Goal: Task Accomplishment & Management: Use online tool/utility

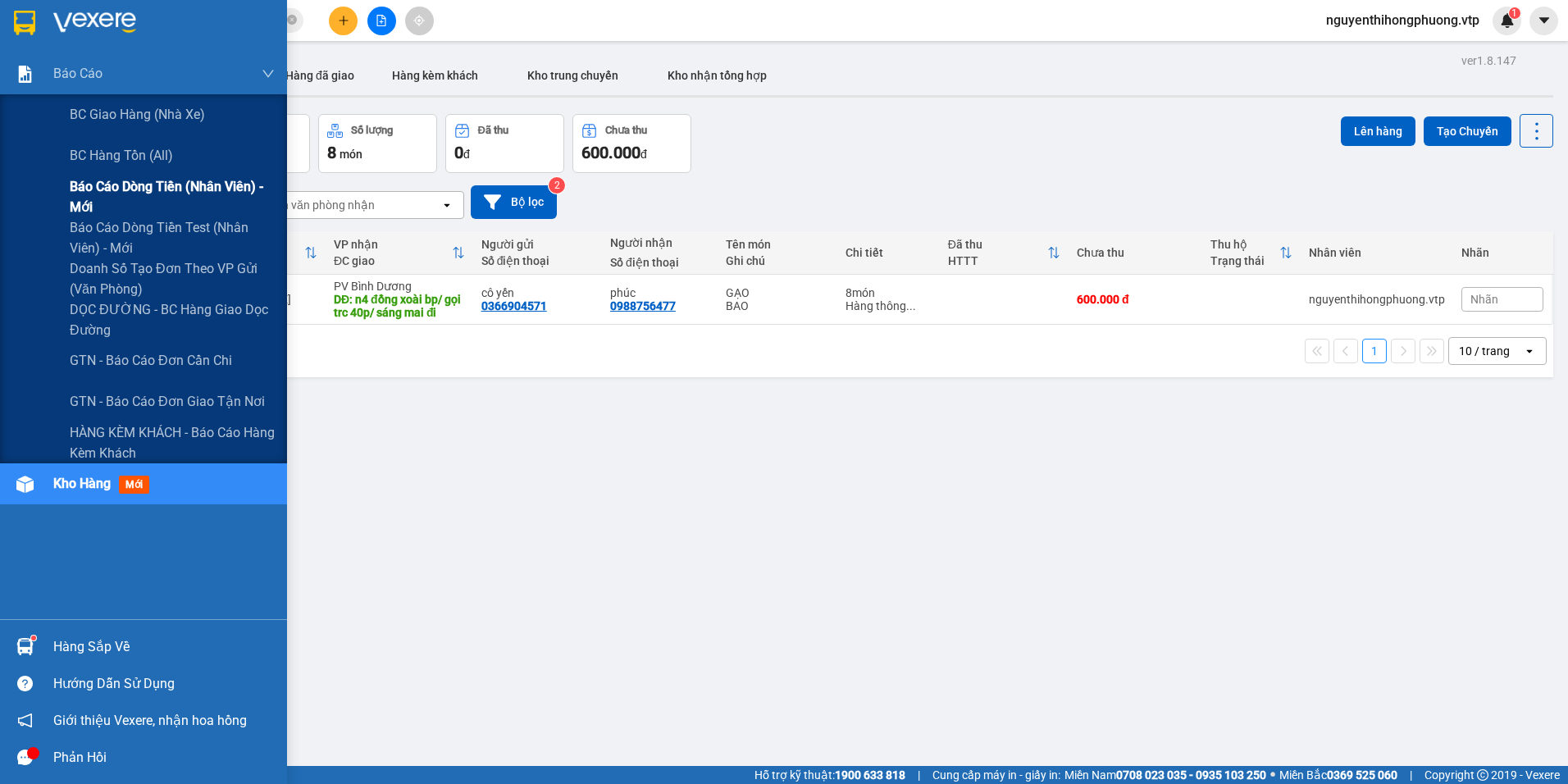
click at [101, 186] on span "Báo cáo dòng tiền (nhân viên) - mới" at bounding box center [173, 197] width 205 height 41
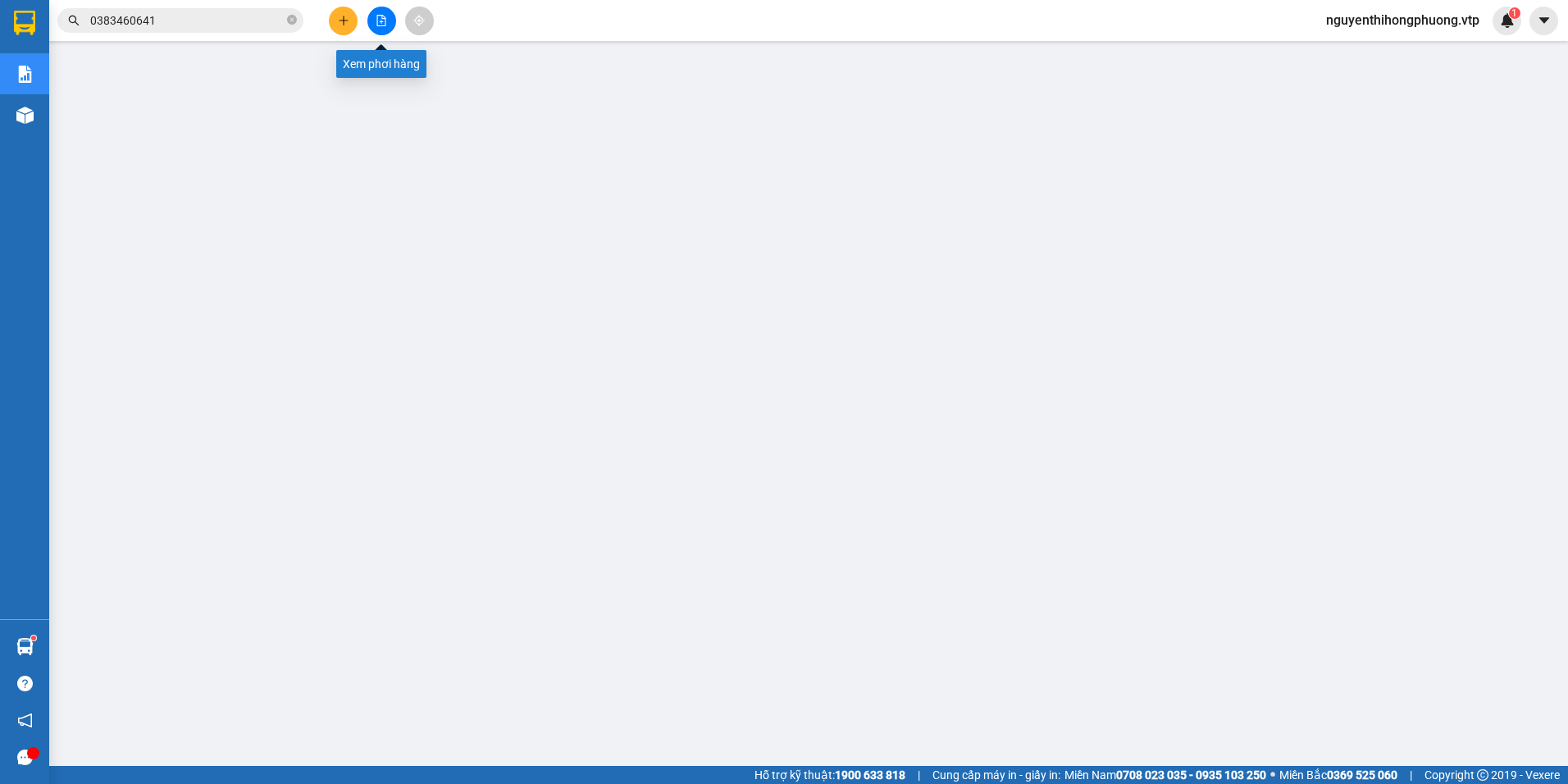
click at [385, 25] on icon "file-add" at bounding box center [382, 21] width 12 height 12
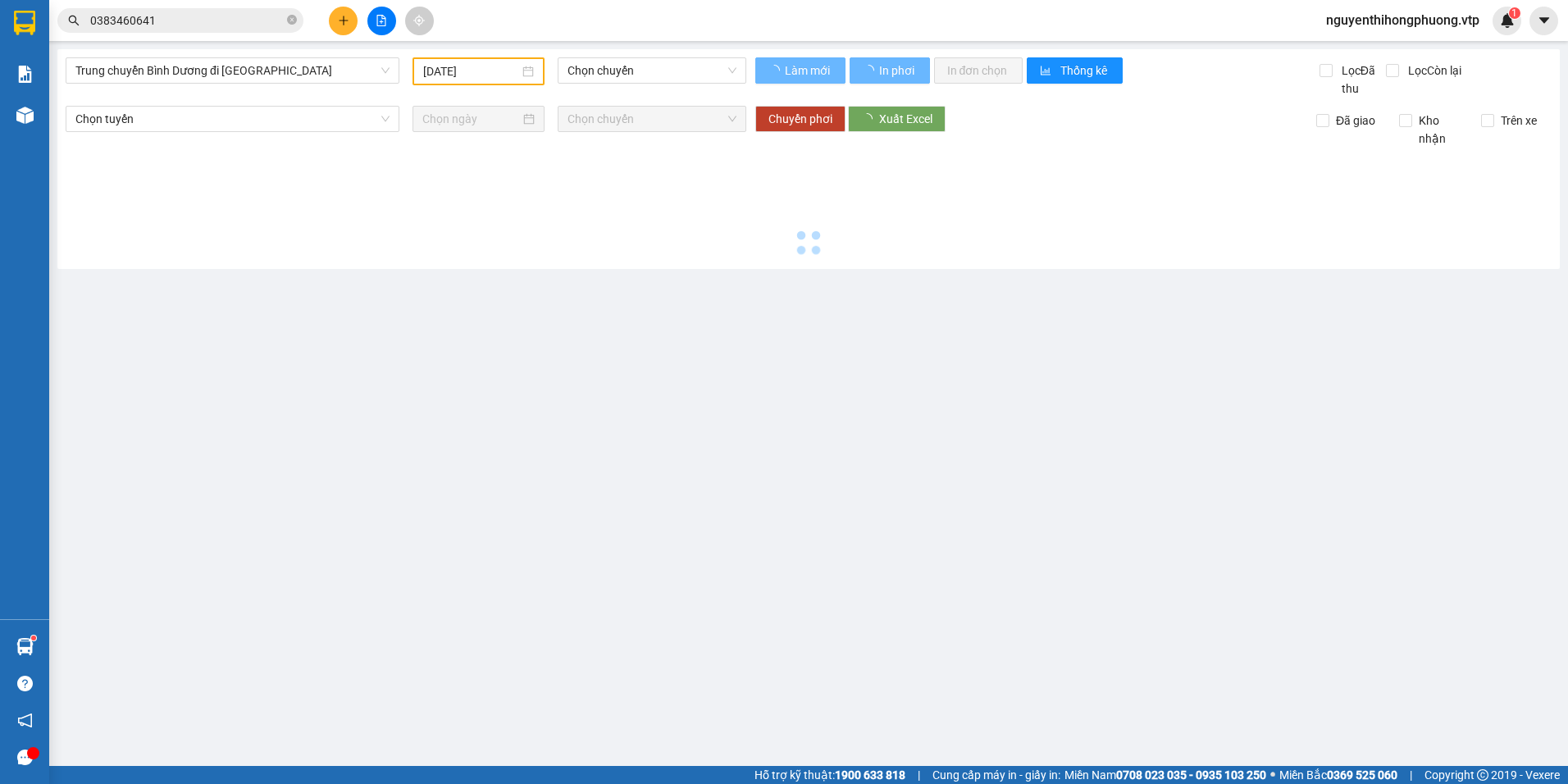
type input "[DATE]"
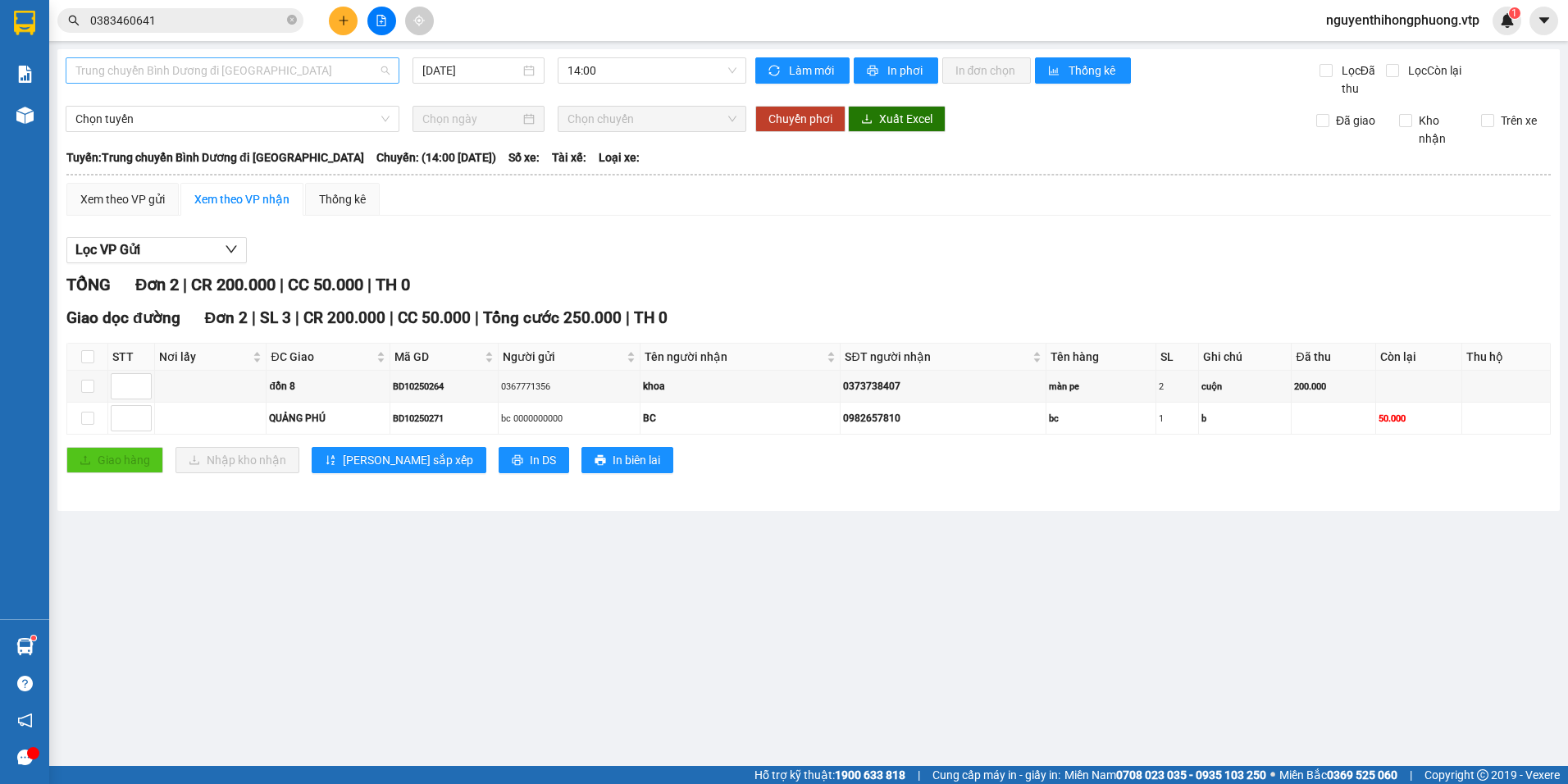
click at [316, 75] on span "Trung chuyển Bình Dương đi BXMĐ" at bounding box center [232, 70] width 314 height 25
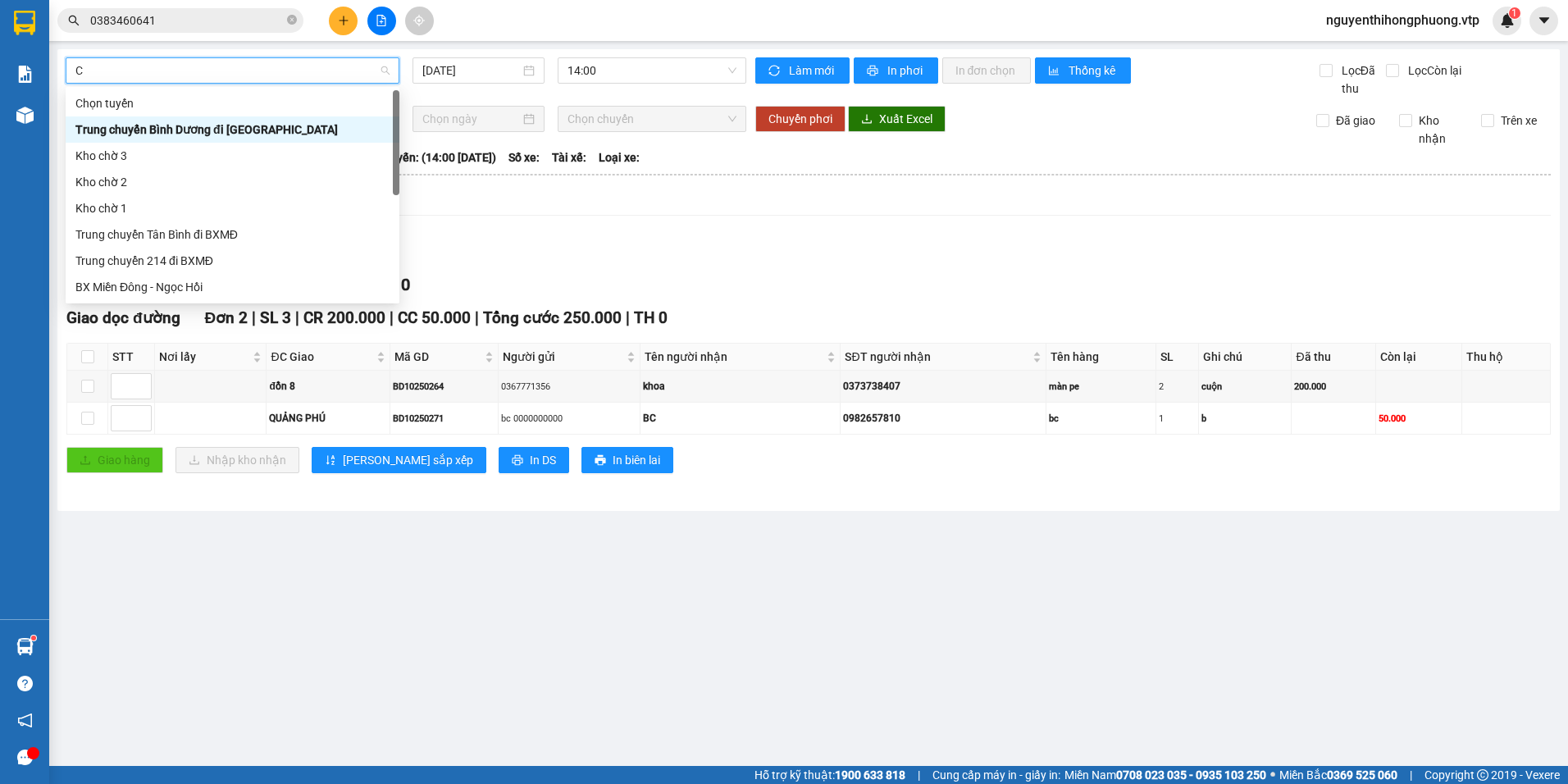
type input "CU"
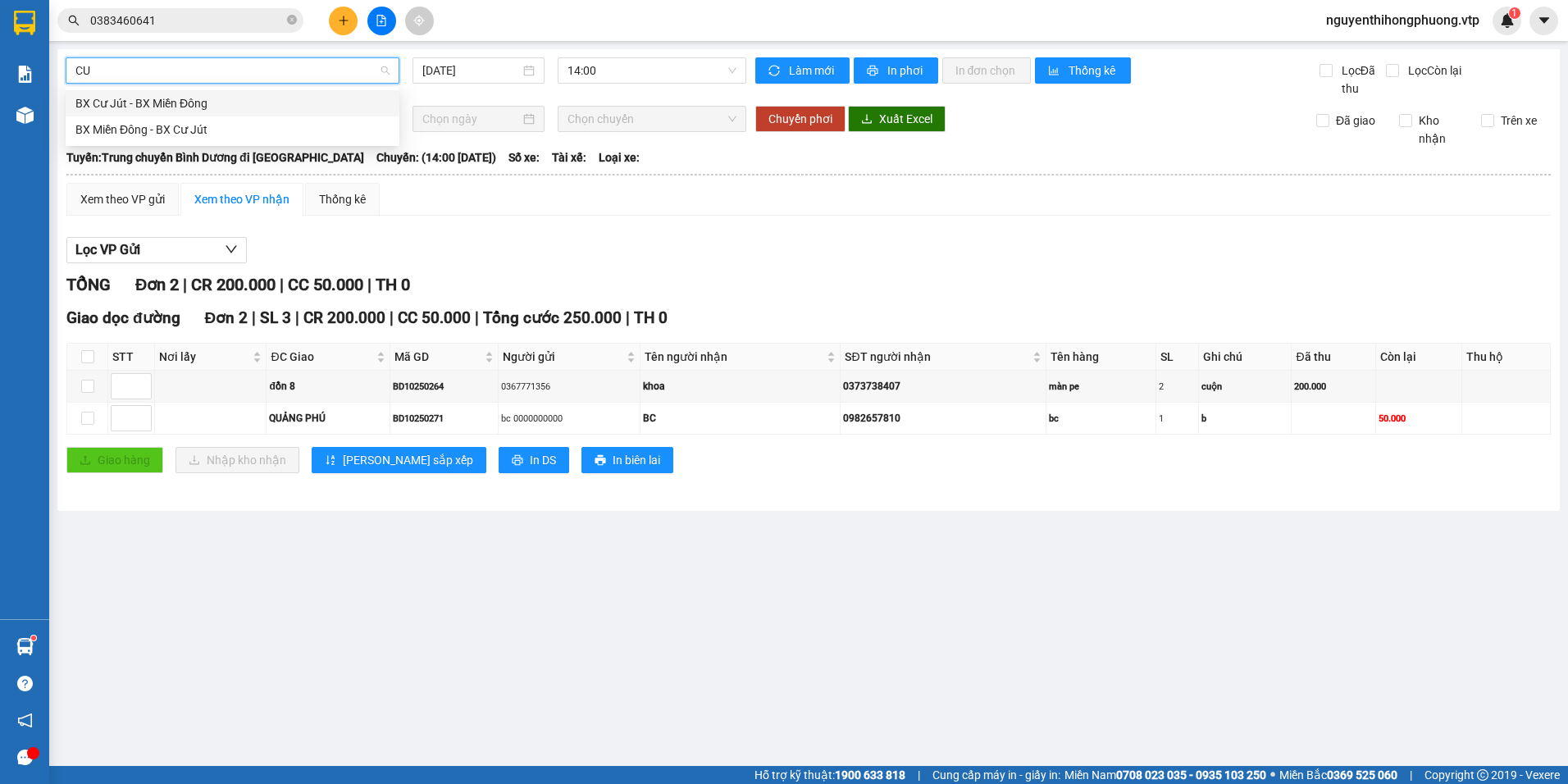
click at [163, 104] on div "BX Cư Jút - BX Miền Đông" at bounding box center [232, 104] width 314 height 18
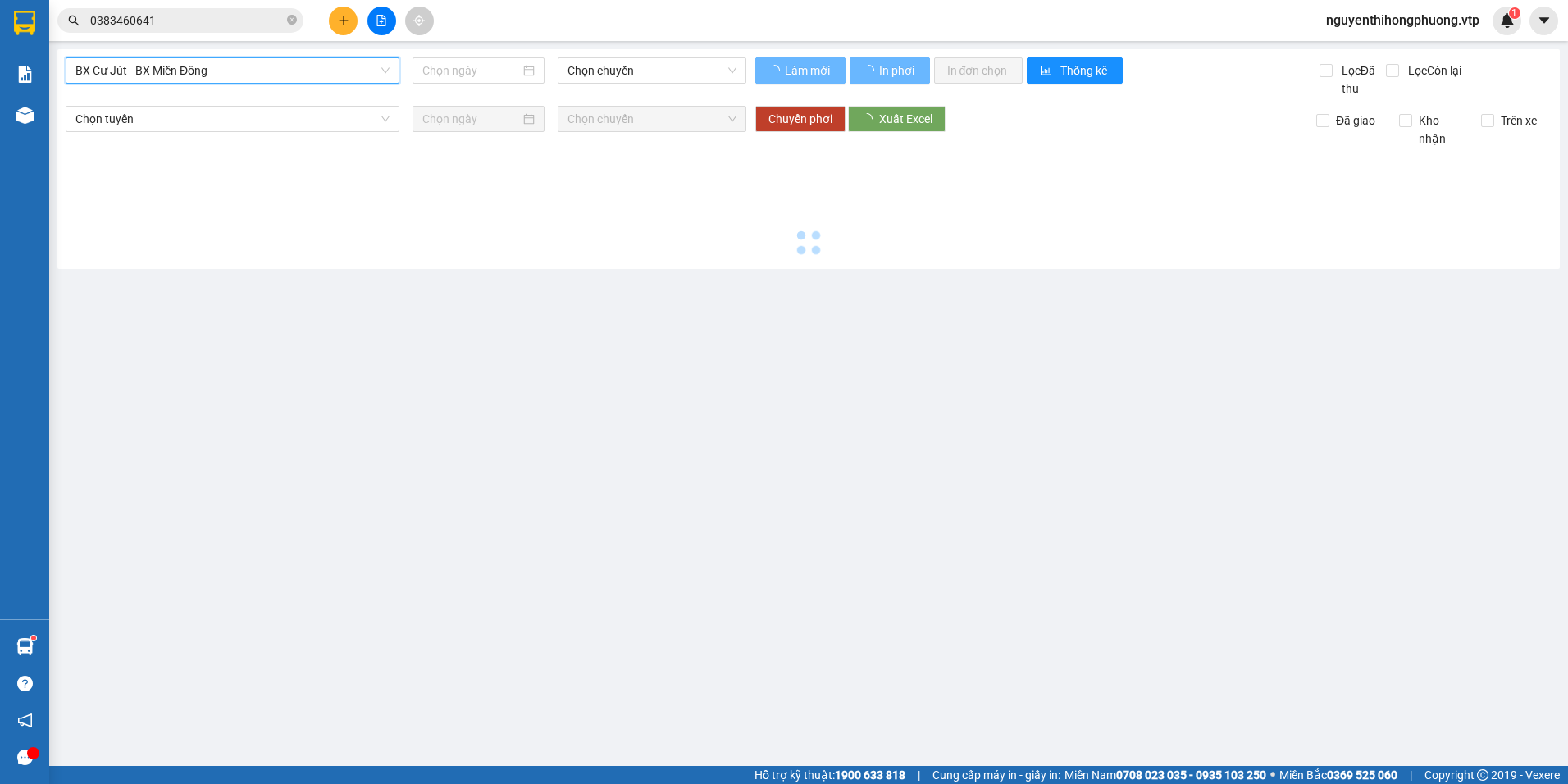
type input "[DATE]"
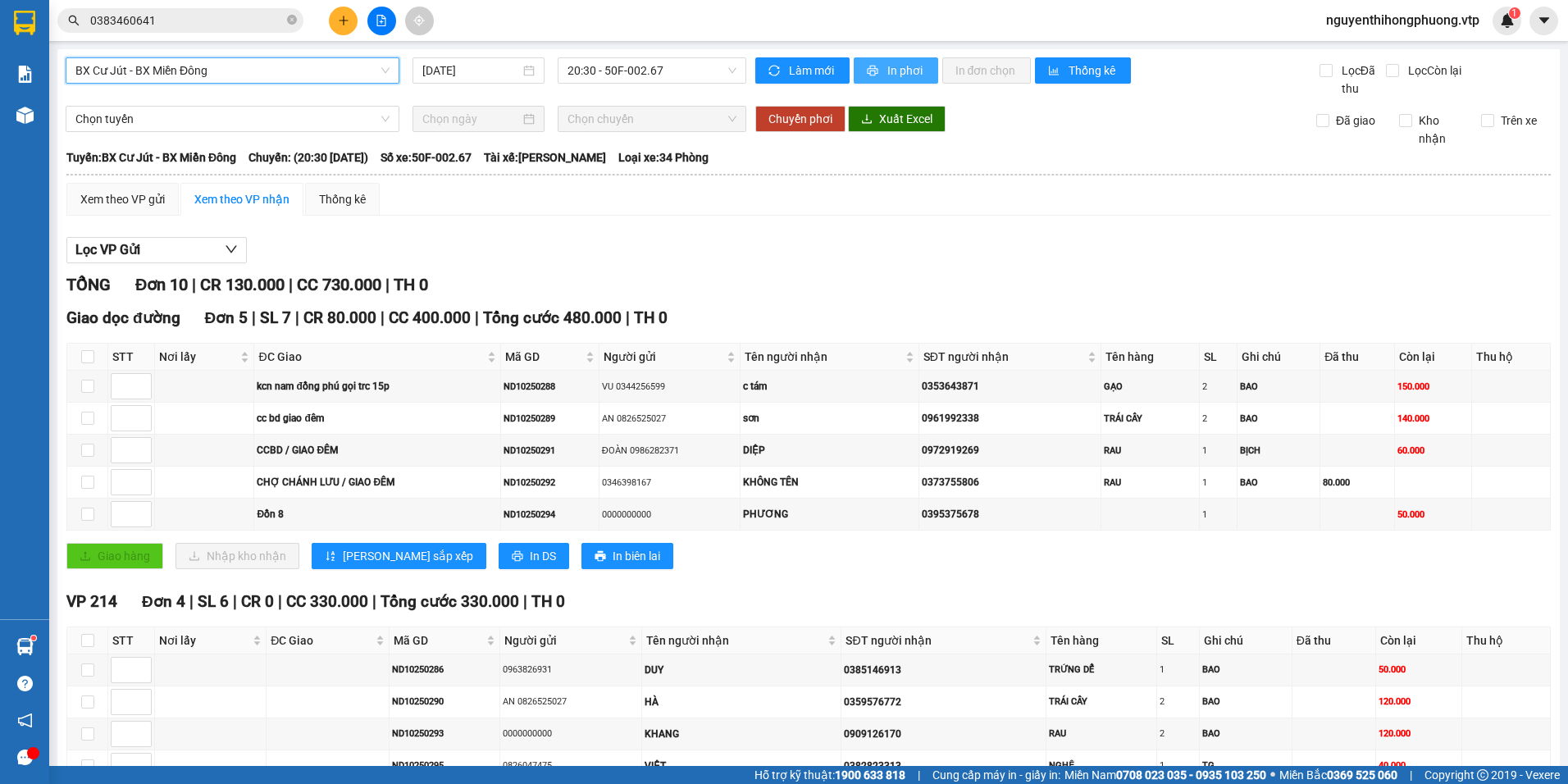
click at [901, 64] on span "In phơi" at bounding box center [906, 70] width 37 height 18
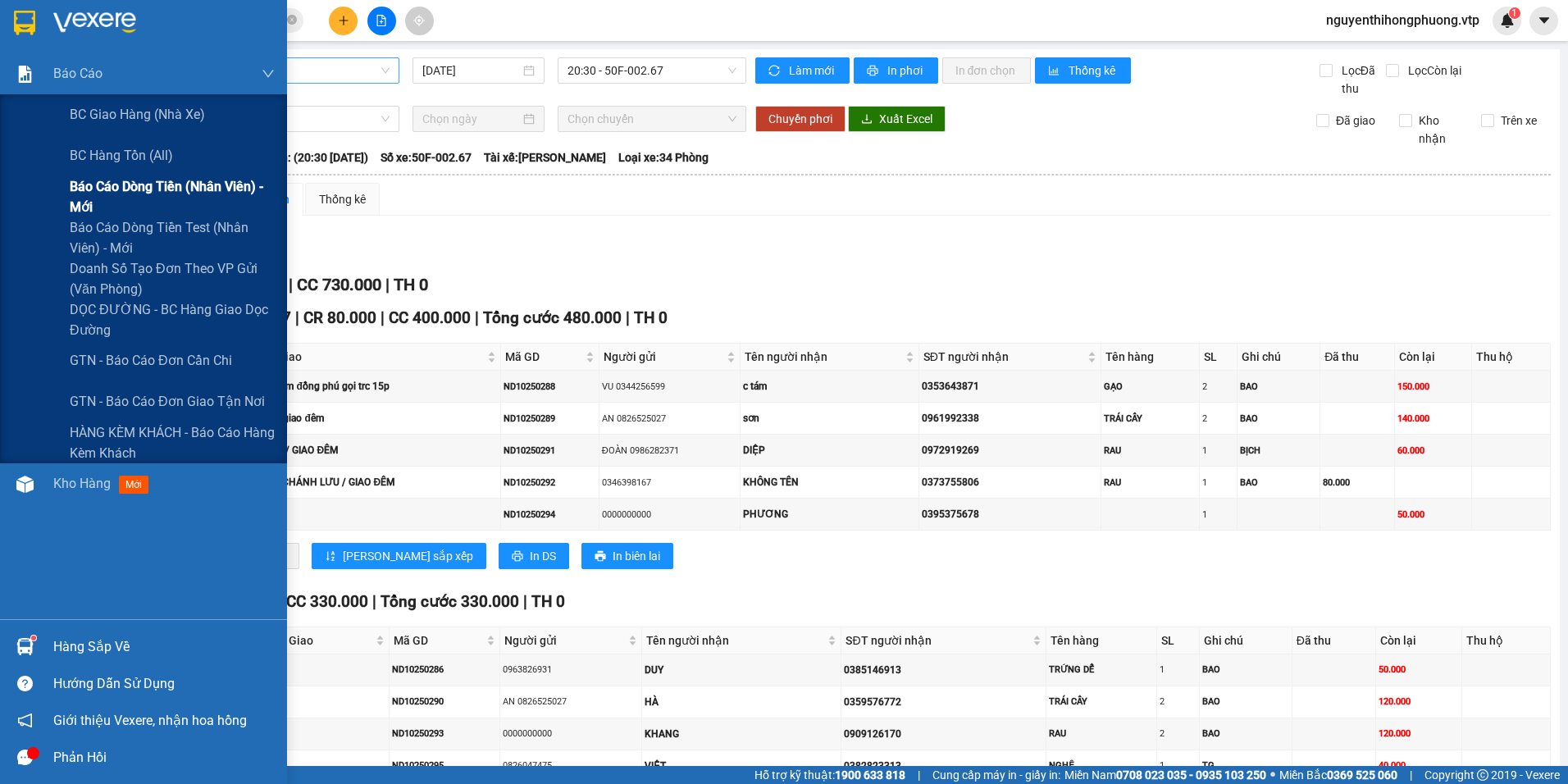
click at [128, 185] on span "Báo cáo dòng tiền (nhân viên) - mới" at bounding box center [173, 197] width 205 height 41
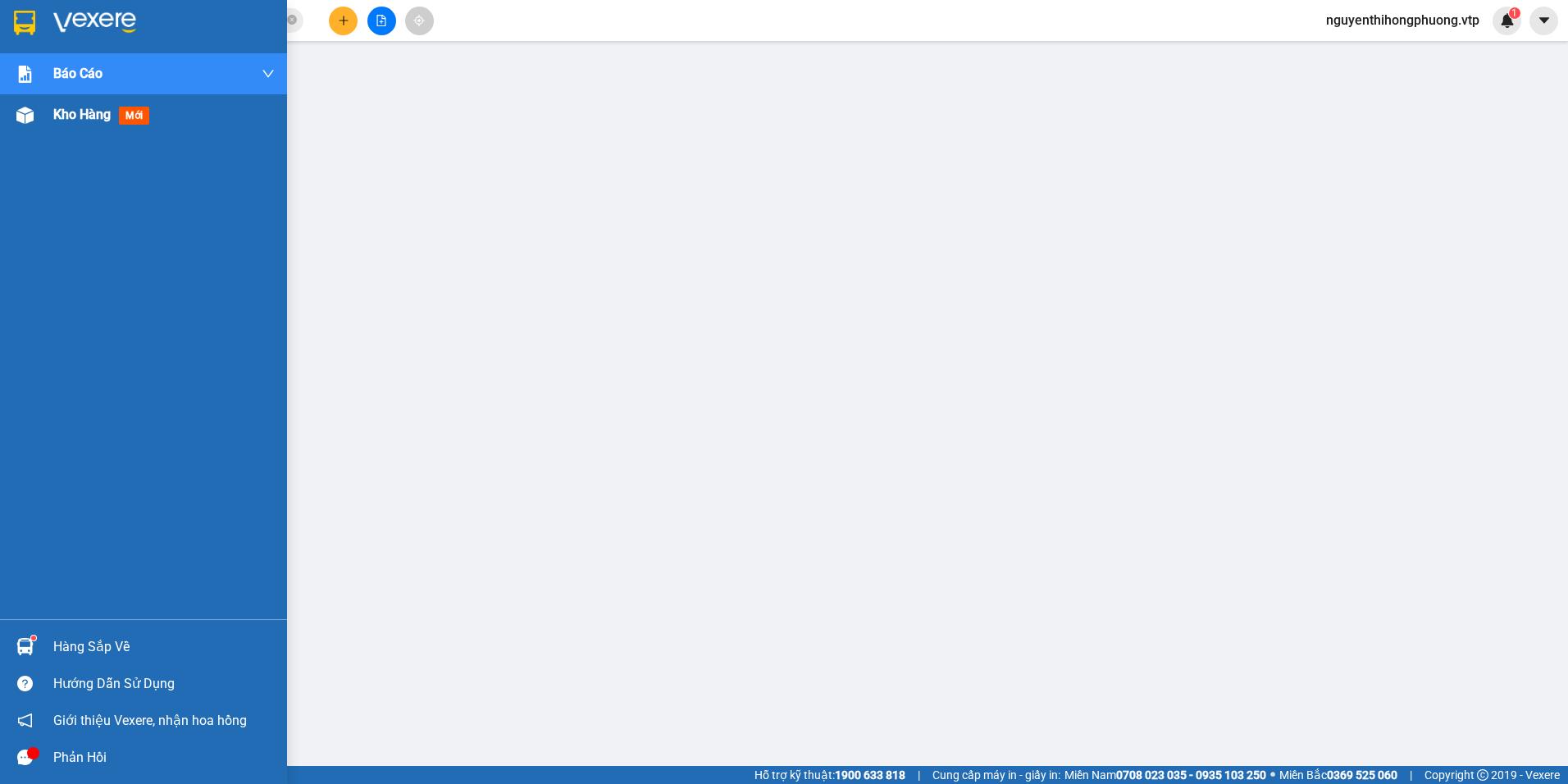
click at [72, 111] on span "Kho hàng" at bounding box center [82, 114] width 57 height 16
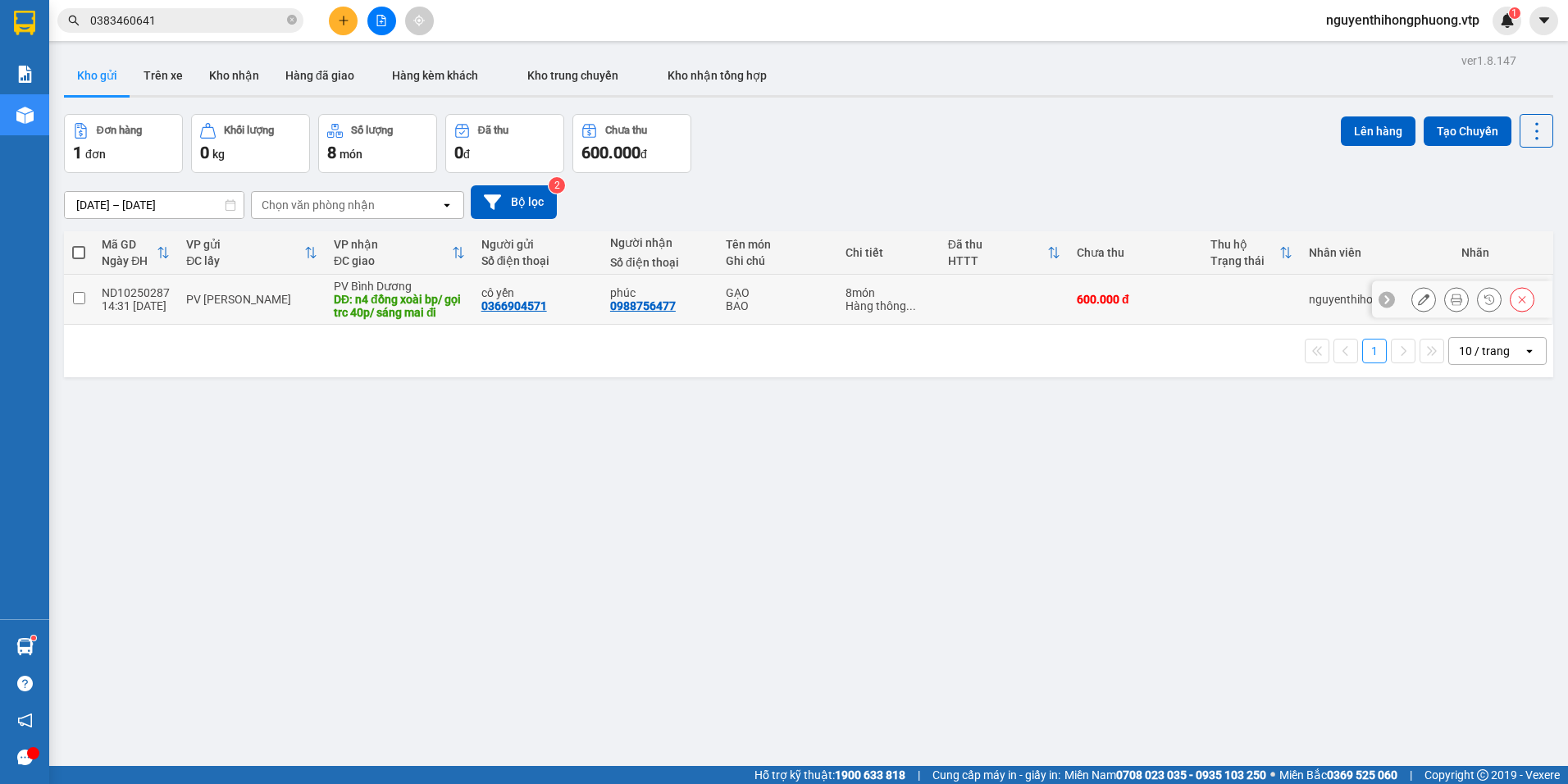
click at [85, 304] on td at bounding box center [79, 300] width 30 height 50
checkbox input "true"
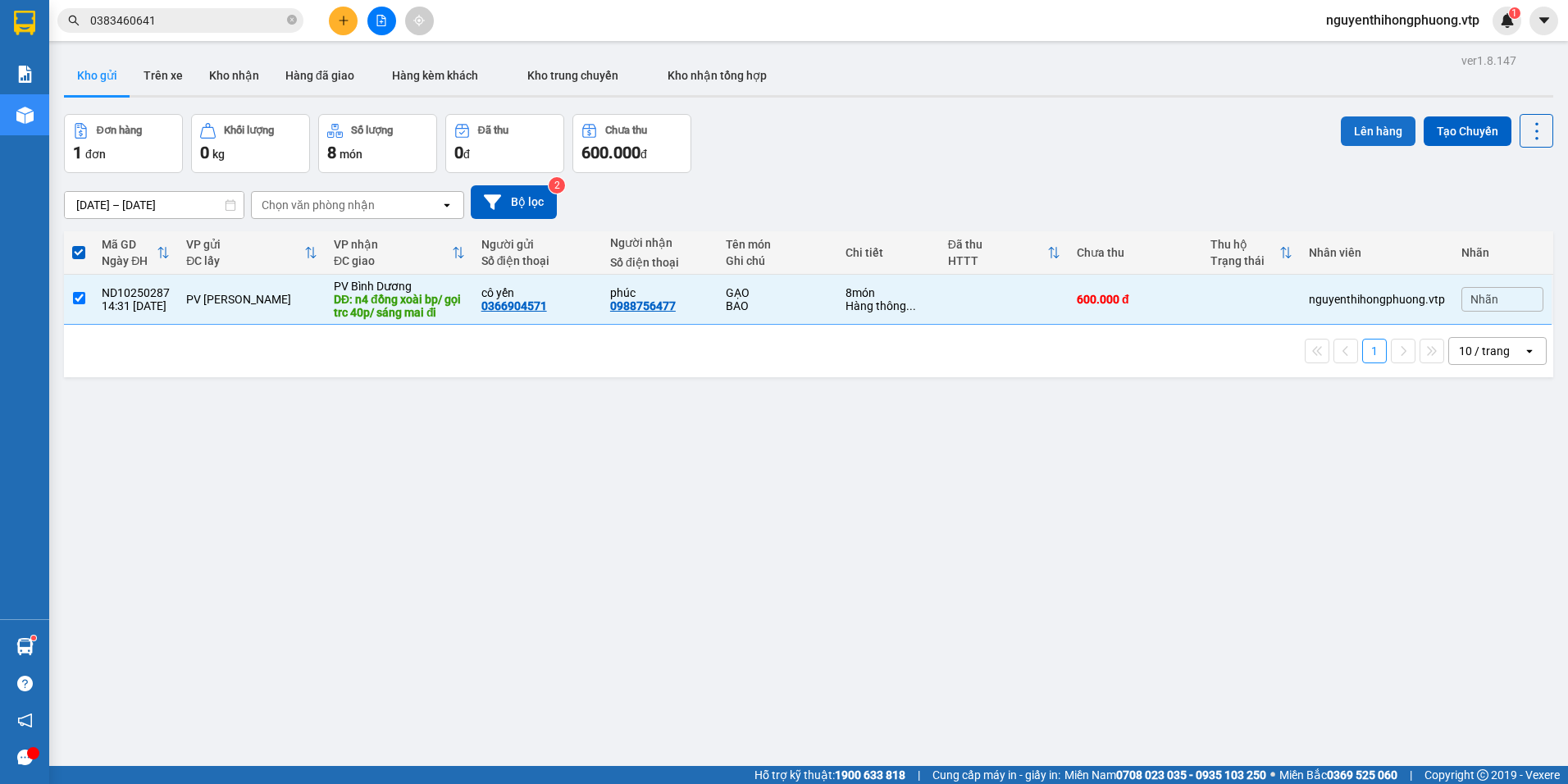
click at [1345, 131] on button "Lên hàng" at bounding box center [1378, 131] width 75 height 30
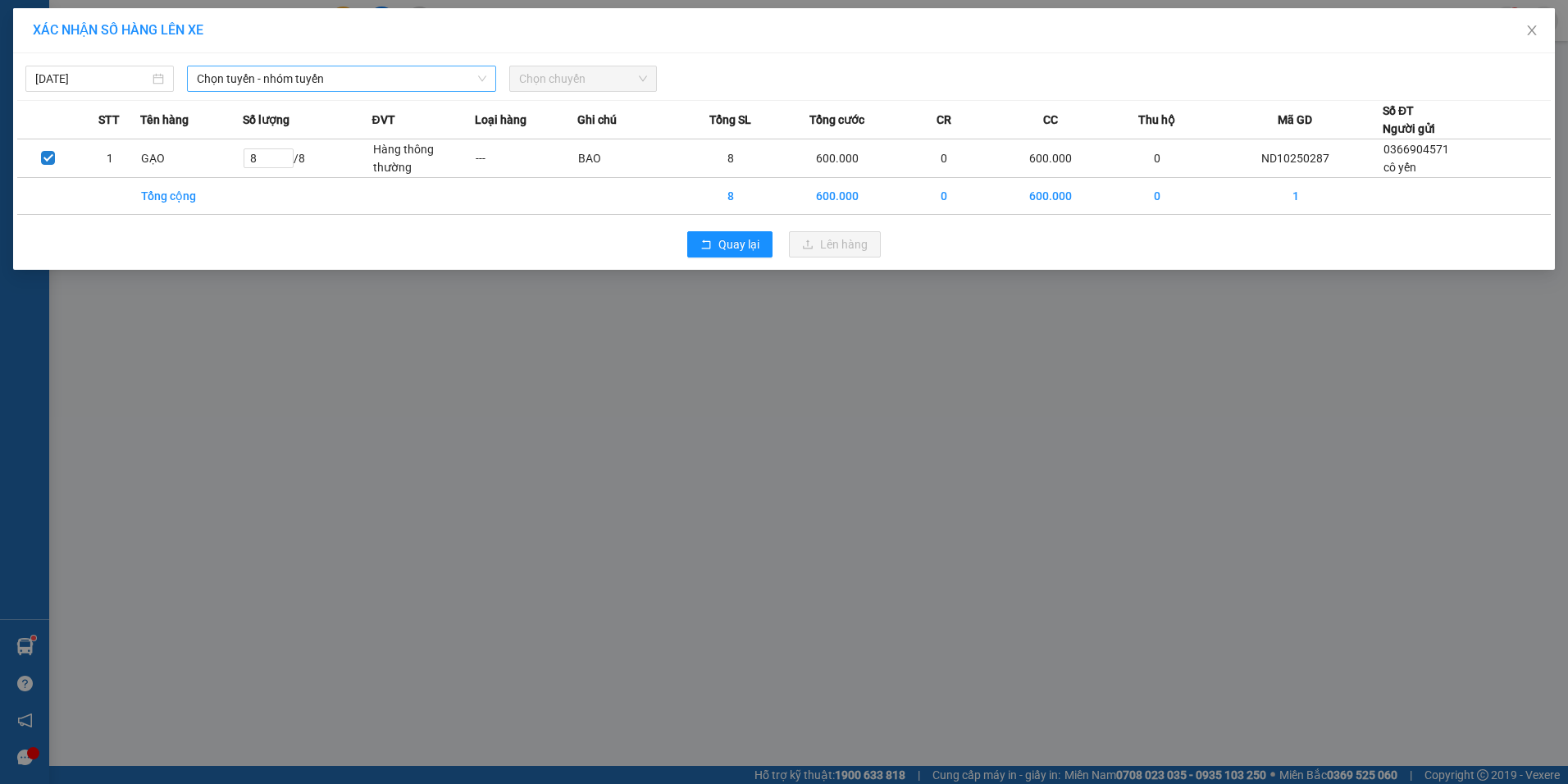
click at [375, 85] on span "Chọn tuyến - nhóm tuyến" at bounding box center [341, 78] width 289 height 25
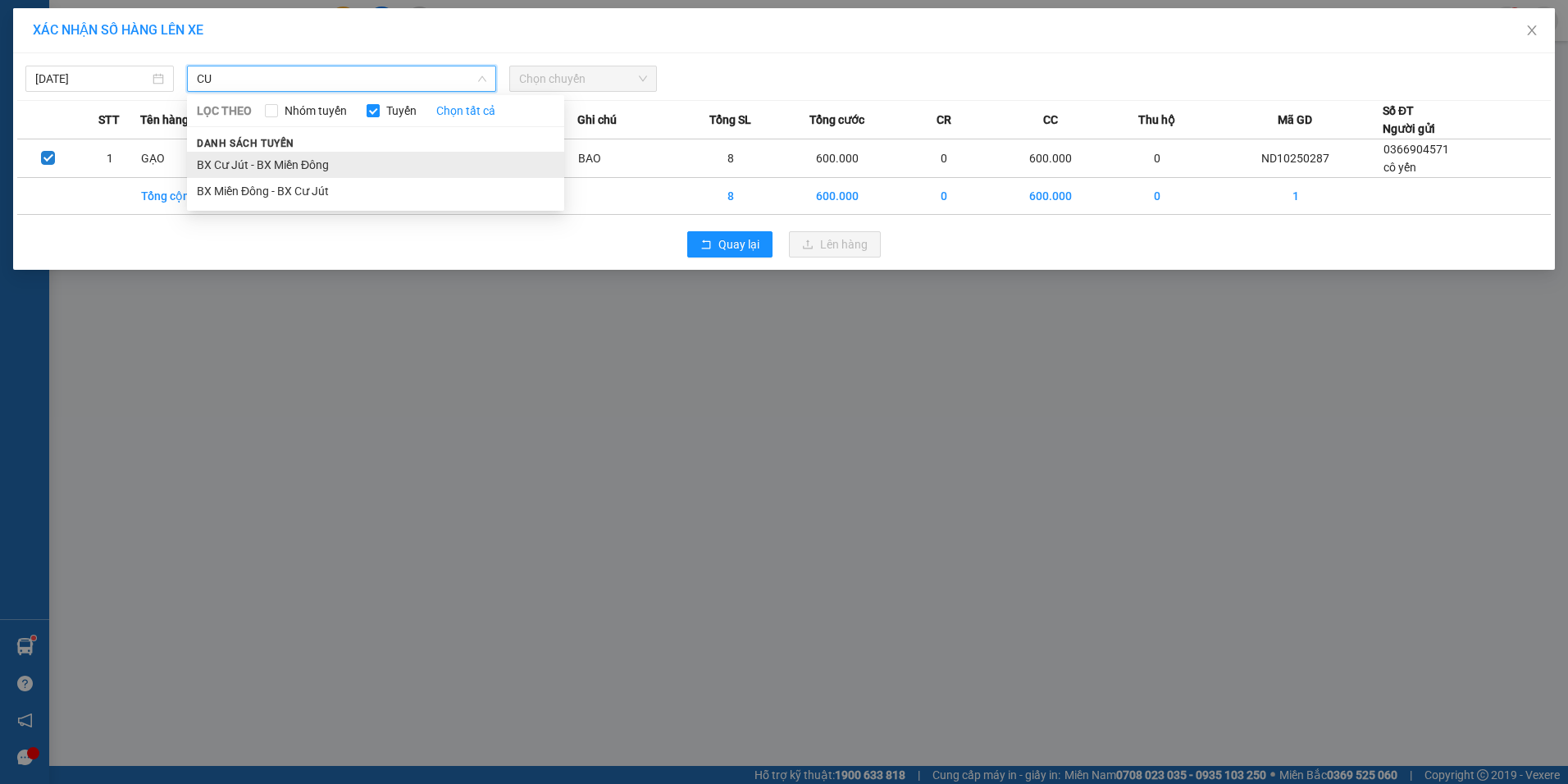
type input "CU"
click at [270, 165] on li "BX Cư Jút - BX Miền Đông" at bounding box center [376, 165] width 377 height 27
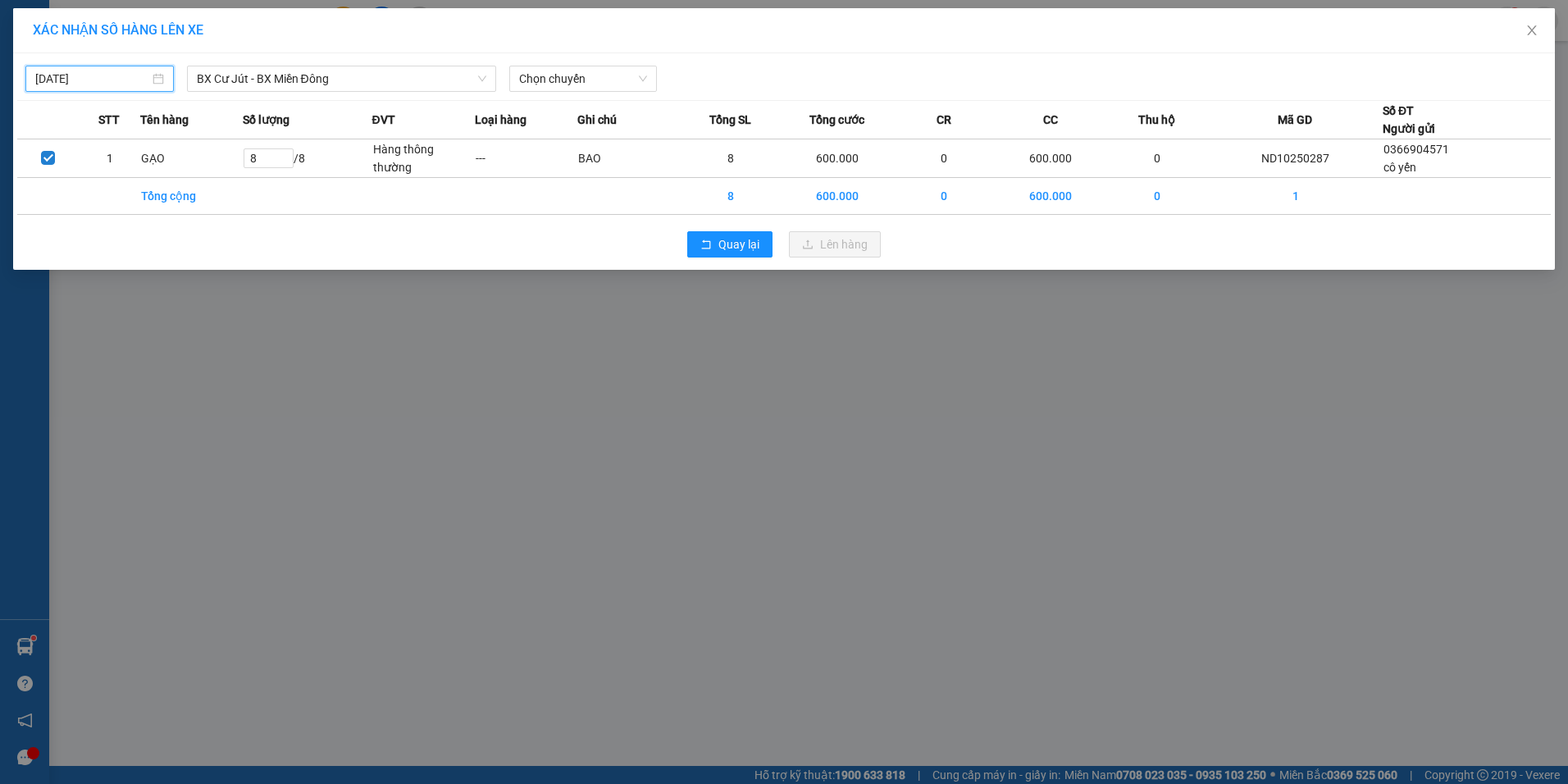
click at [119, 72] on input "[DATE]" at bounding box center [93, 79] width 114 height 18
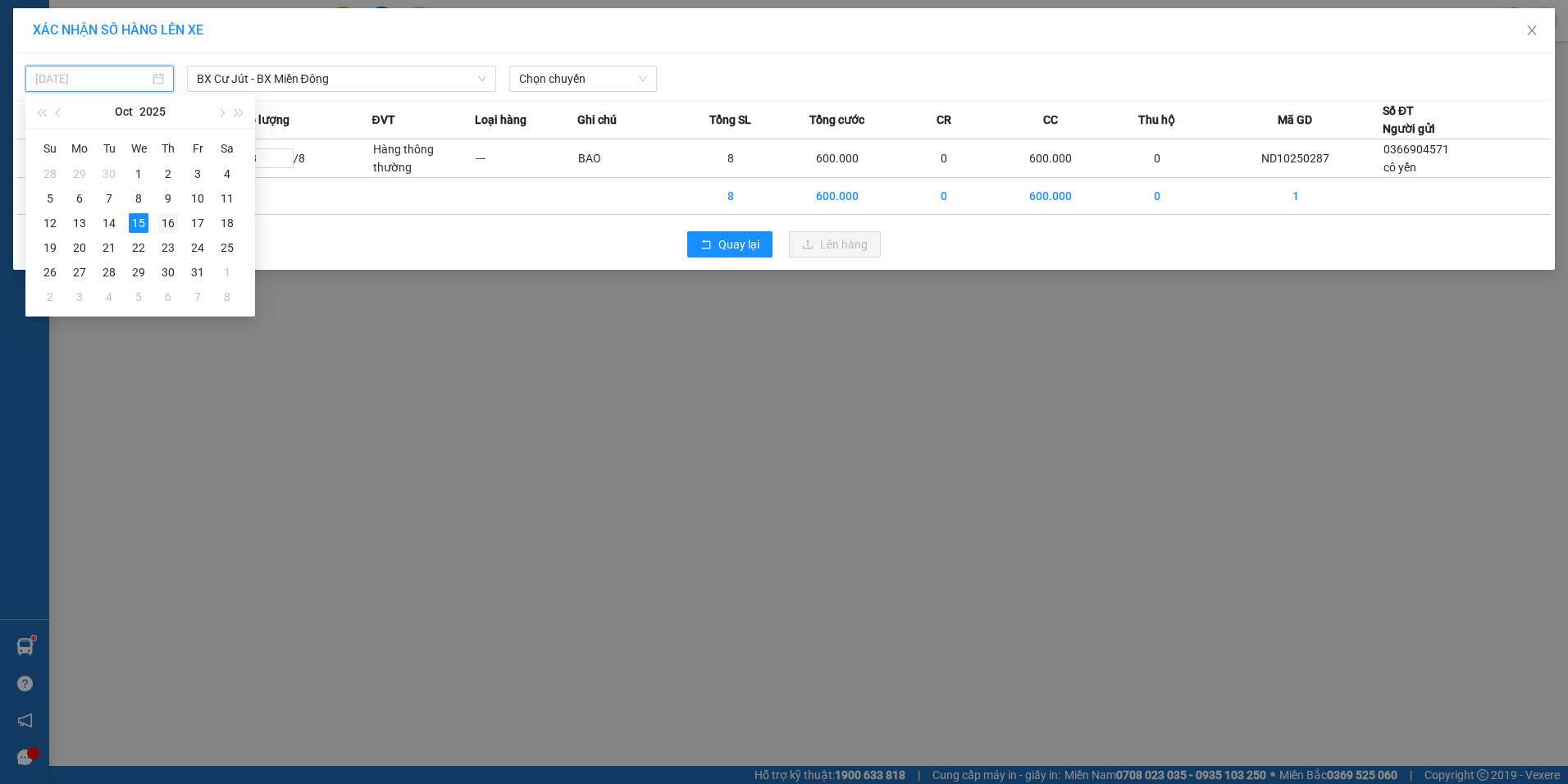
click at [167, 222] on div "16" at bounding box center [168, 223] width 20 height 20
type input "16/10/2025"
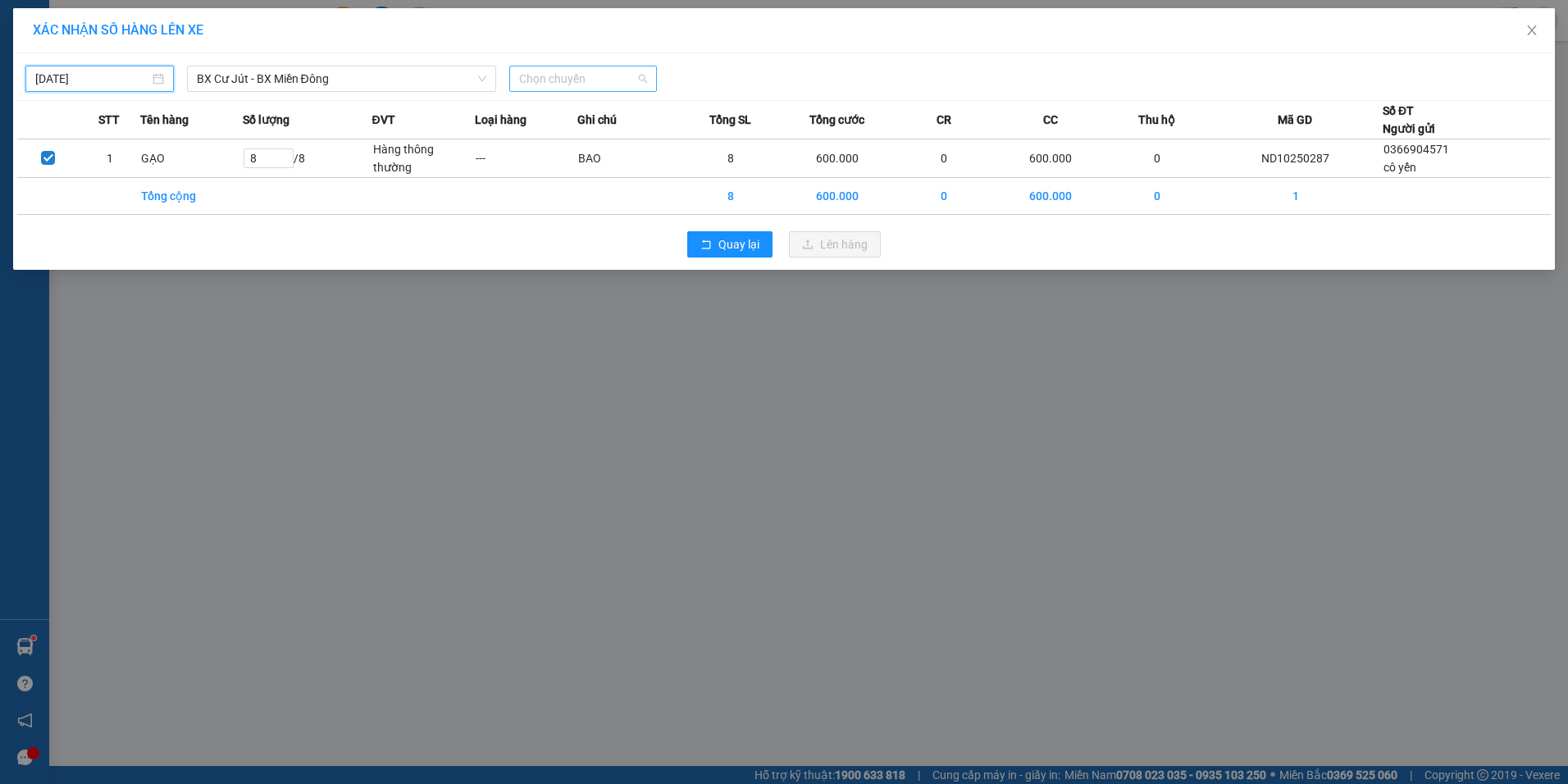
click at [603, 79] on span "Chọn chuyến" at bounding box center [583, 78] width 129 height 25
click at [538, 140] on div "07:00 (TC)" at bounding box center [583, 138] width 128 height 18
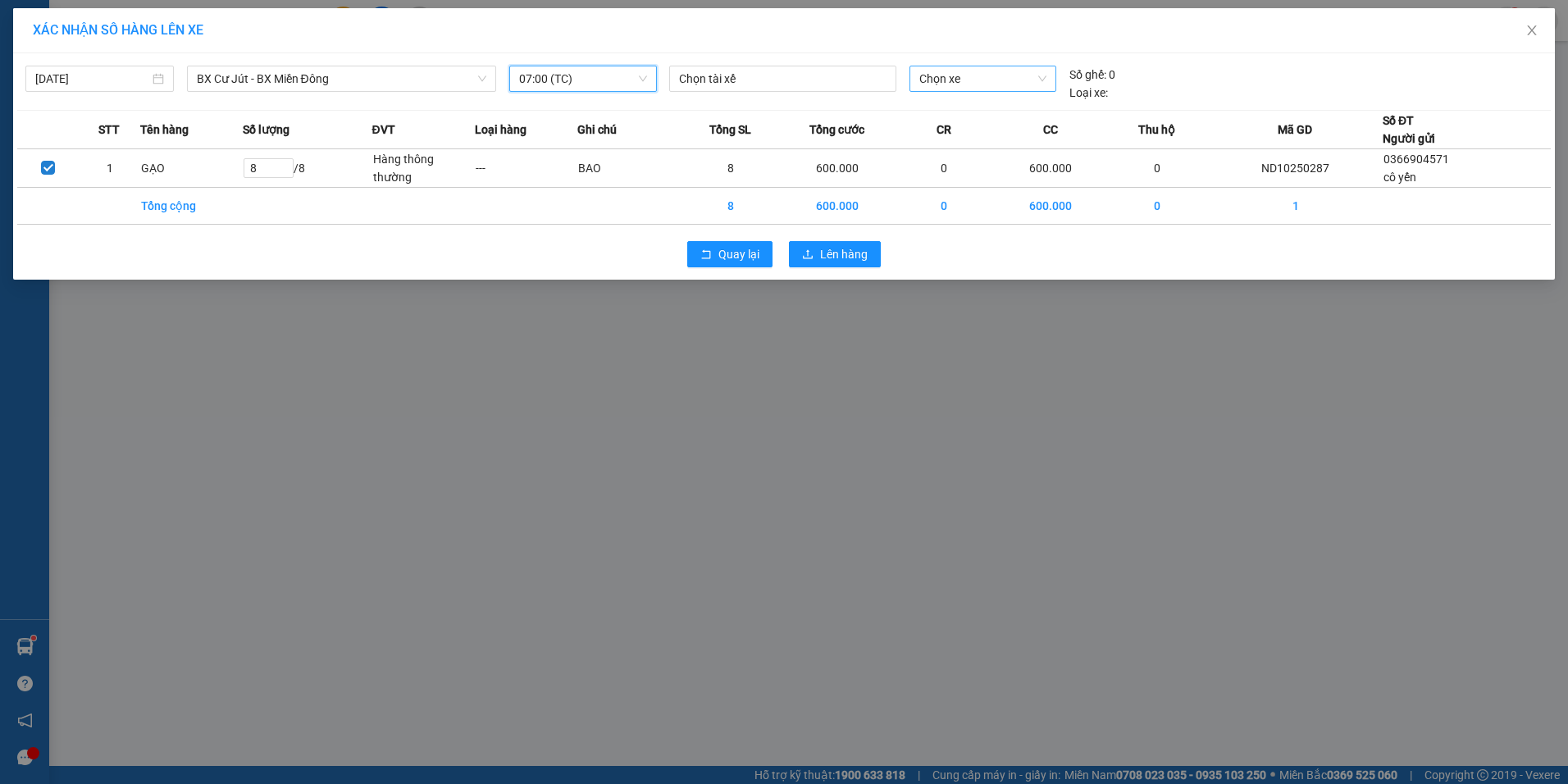
click at [1011, 82] on span "Chọn xe" at bounding box center [982, 78] width 127 height 25
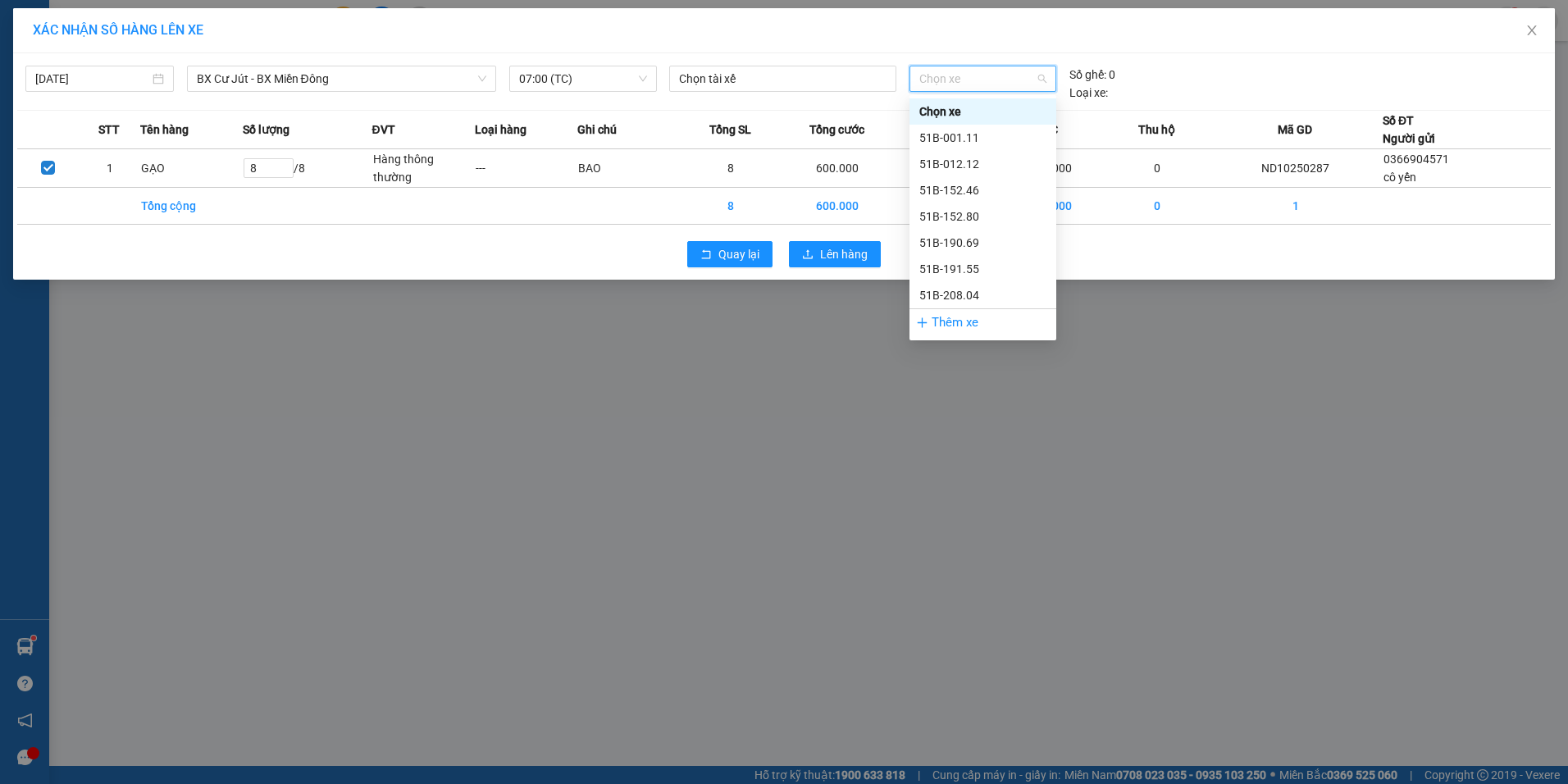
click at [423, 487] on div "XÁC NHẬN SỐ HÀNG LÊN XE 16/10/2025 BX Cư Jút - BX Miền Đông LỌC THEO Nhóm tuyến…" at bounding box center [784, 392] width 1568 height 784
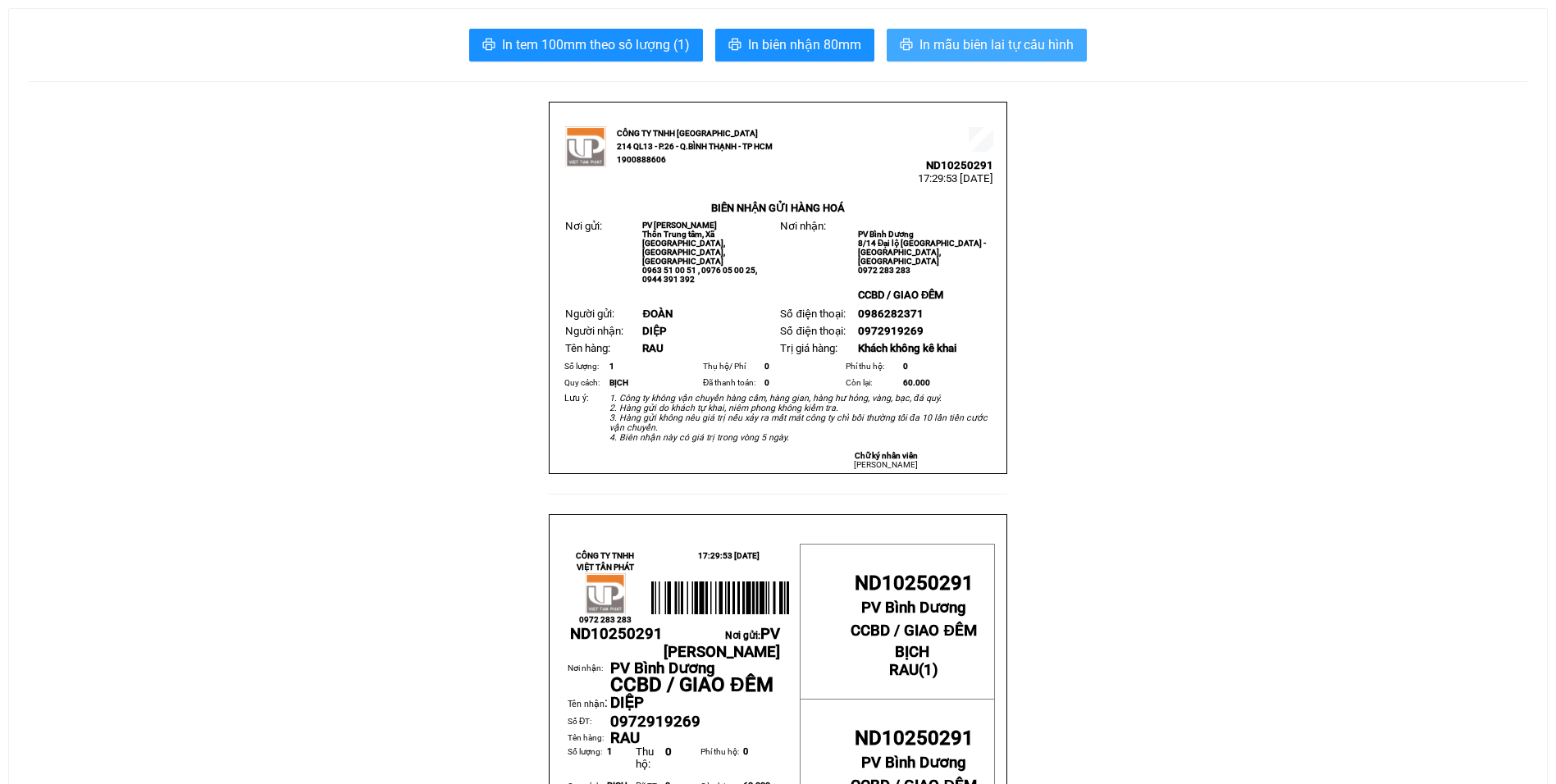
click at [977, 37] on span "In mẫu biên lai tự cấu hình" at bounding box center [997, 44] width 154 height 21
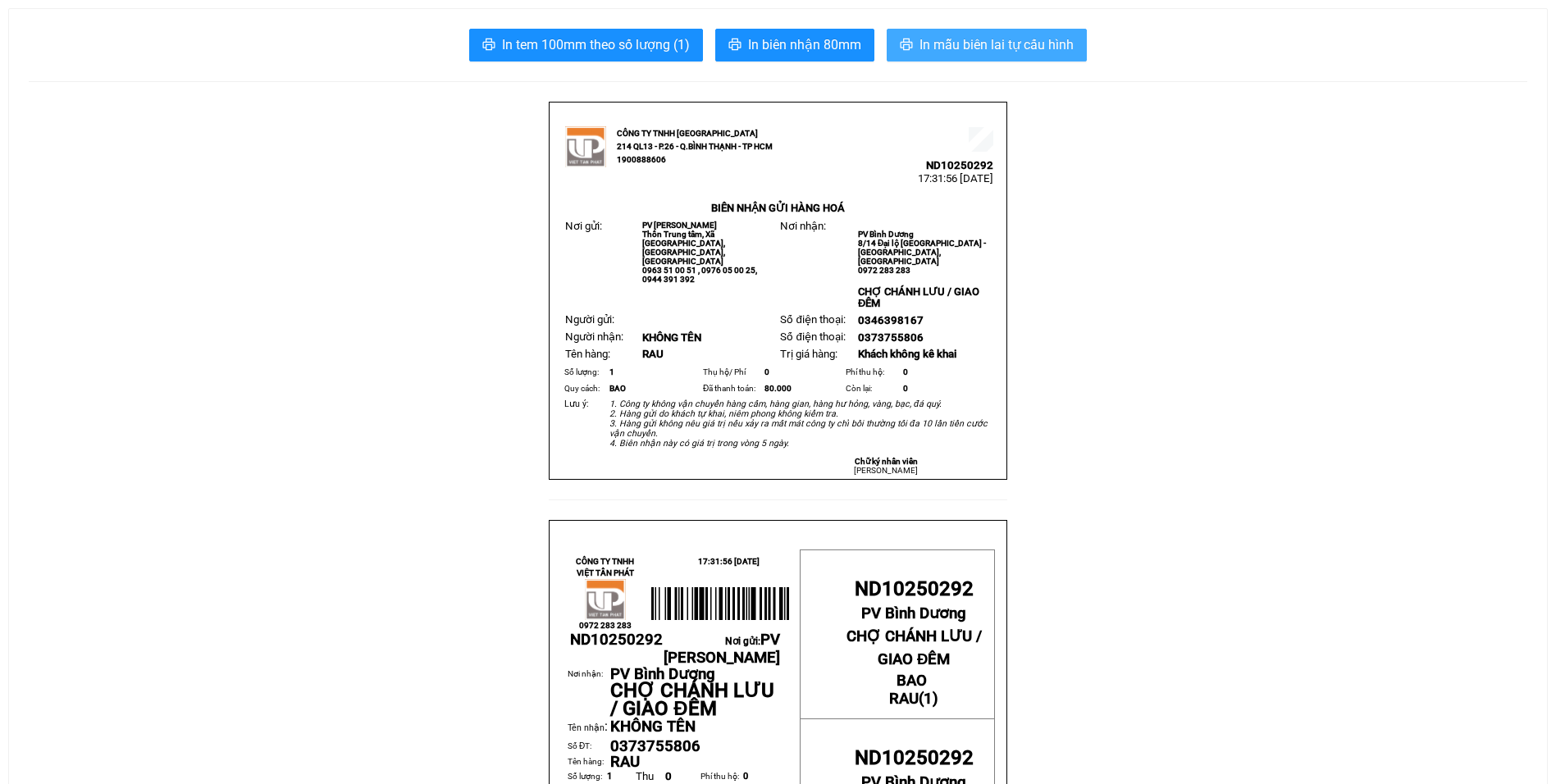
click at [994, 48] on span "In mẫu biên lai tự cấu hình" at bounding box center [997, 44] width 154 height 21
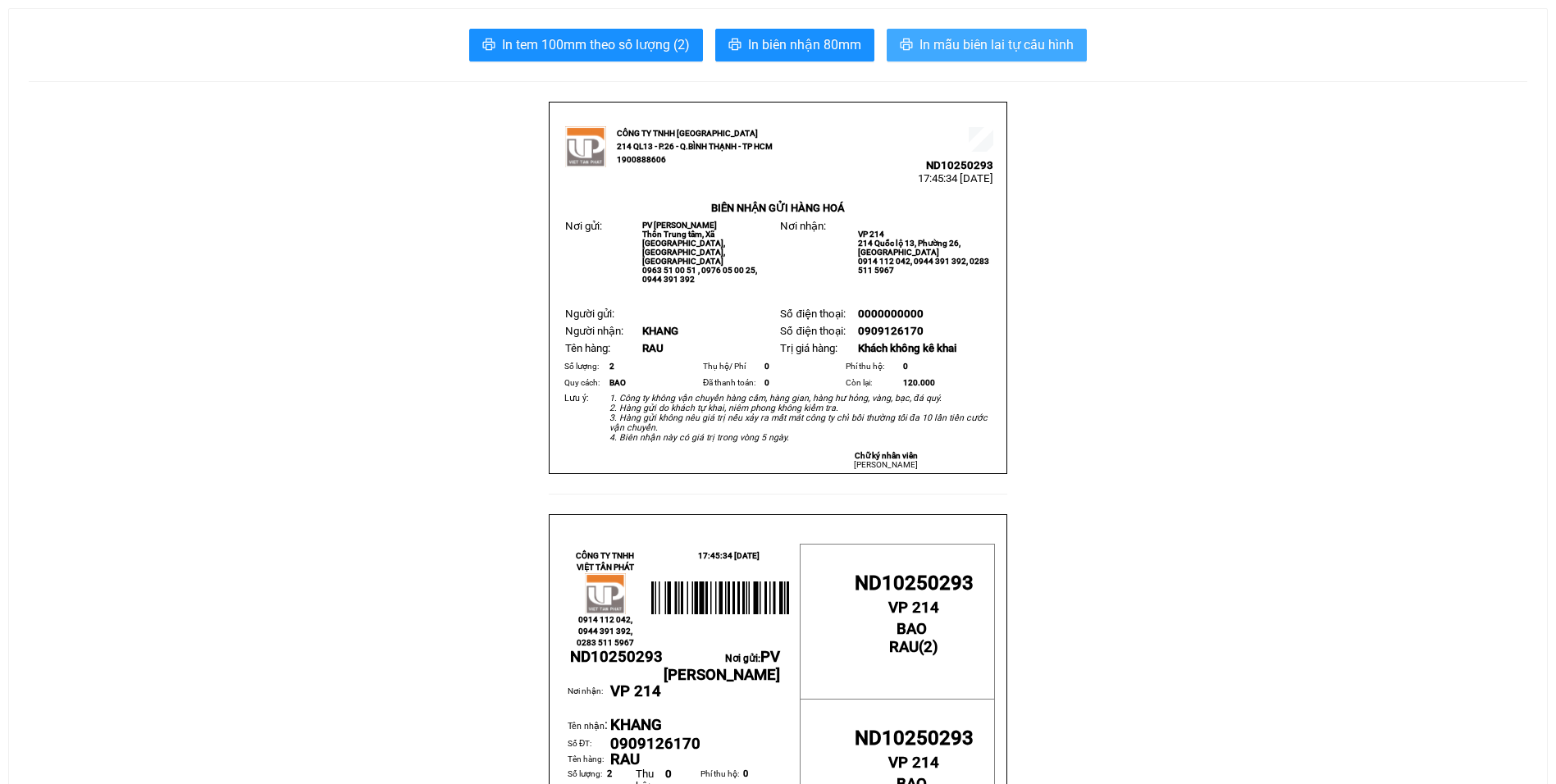
click at [998, 40] on span "In mẫu biên lai tự cấu hình" at bounding box center [997, 44] width 154 height 21
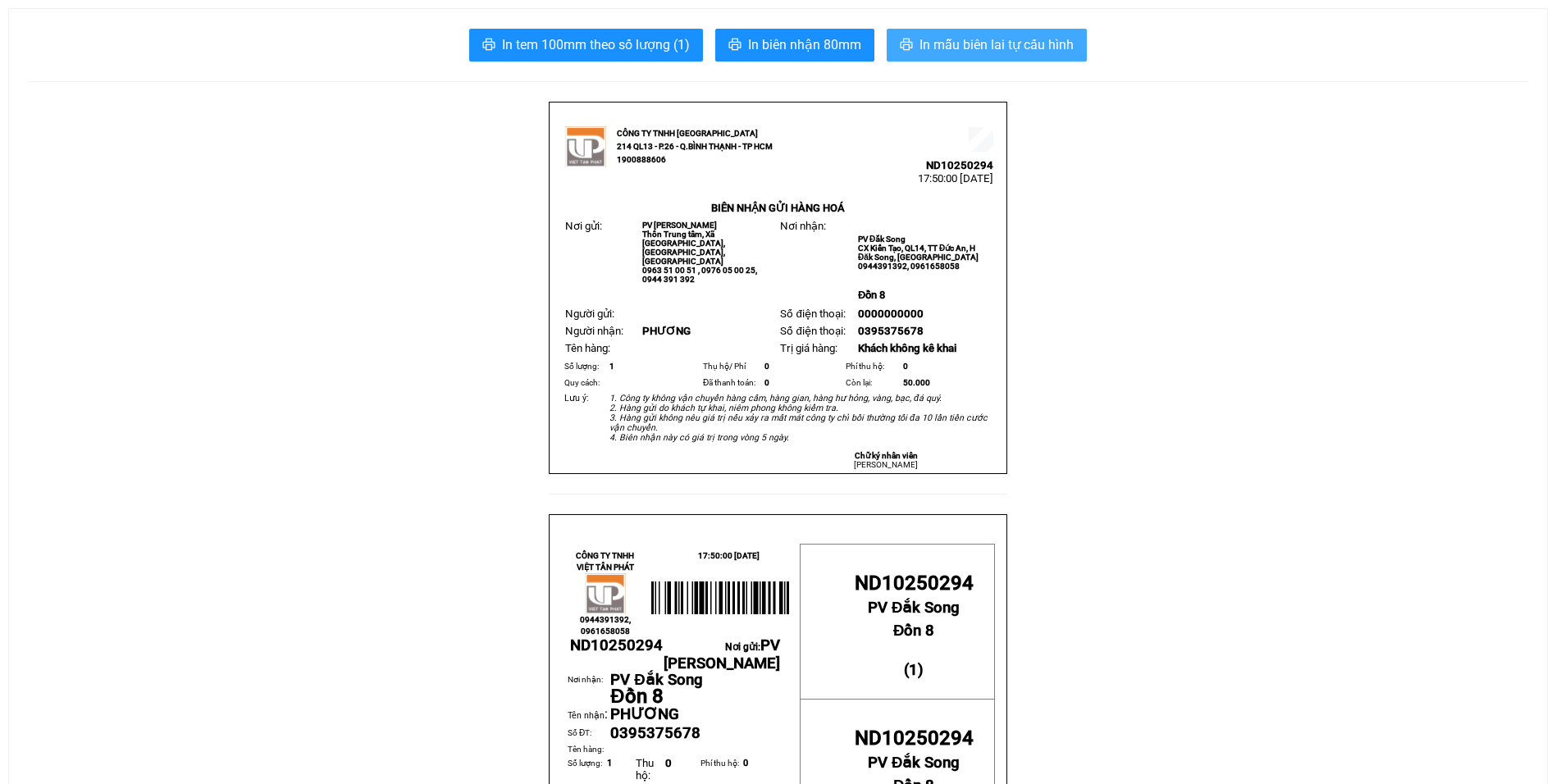
click at [974, 45] on span "In mẫu biên lai tự cấu hình" at bounding box center [997, 44] width 154 height 21
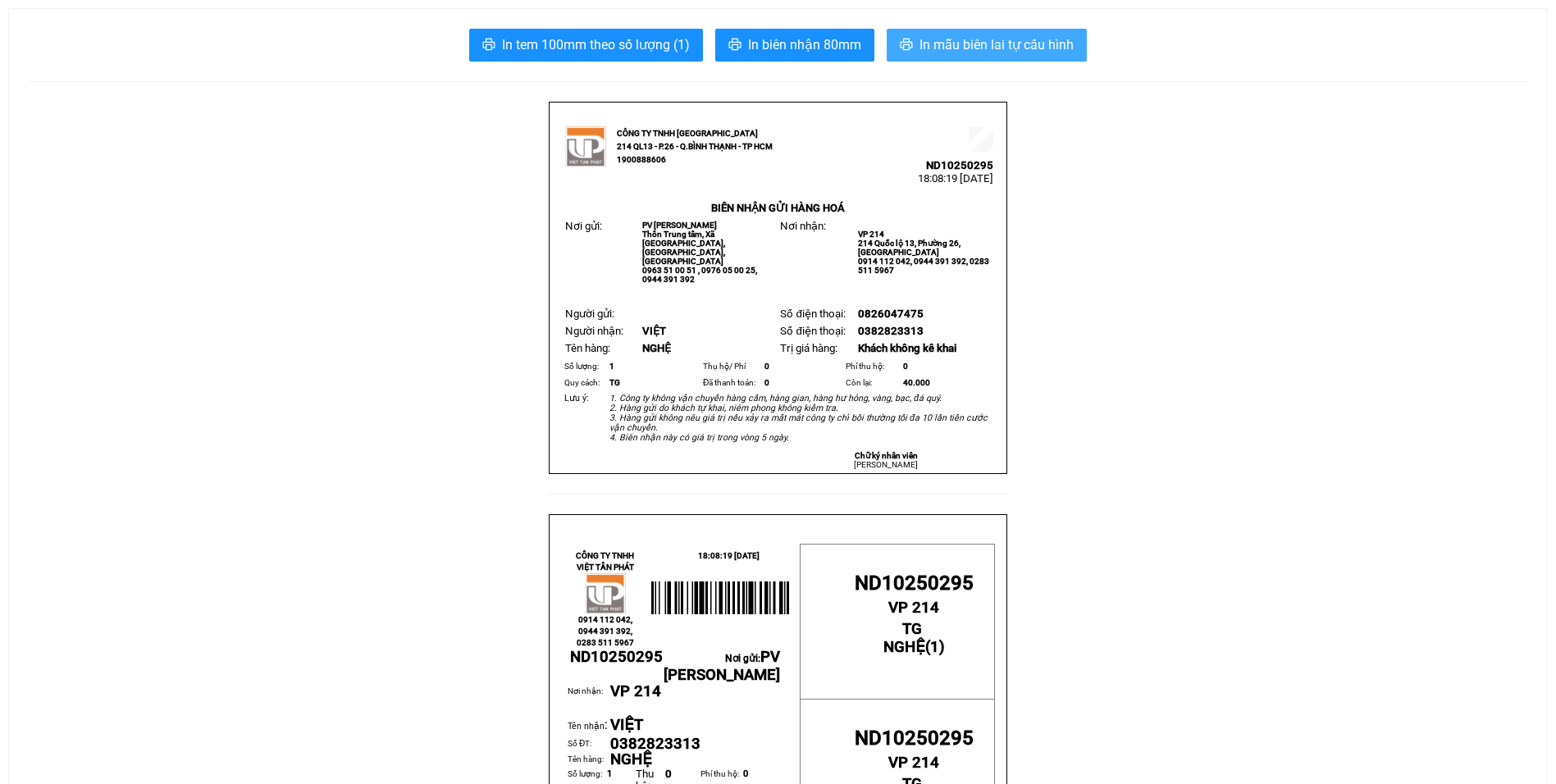
click at [972, 47] on span "In mẫu biên lai tự cấu hình" at bounding box center [997, 44] width 154 height 21
click at [953, 42] on span "In mẫu biên lai tự cấu hình" at bounding box center [997, 44] width 154 height 21
